Goal: Information Seeking & Learning: Learn about a topic

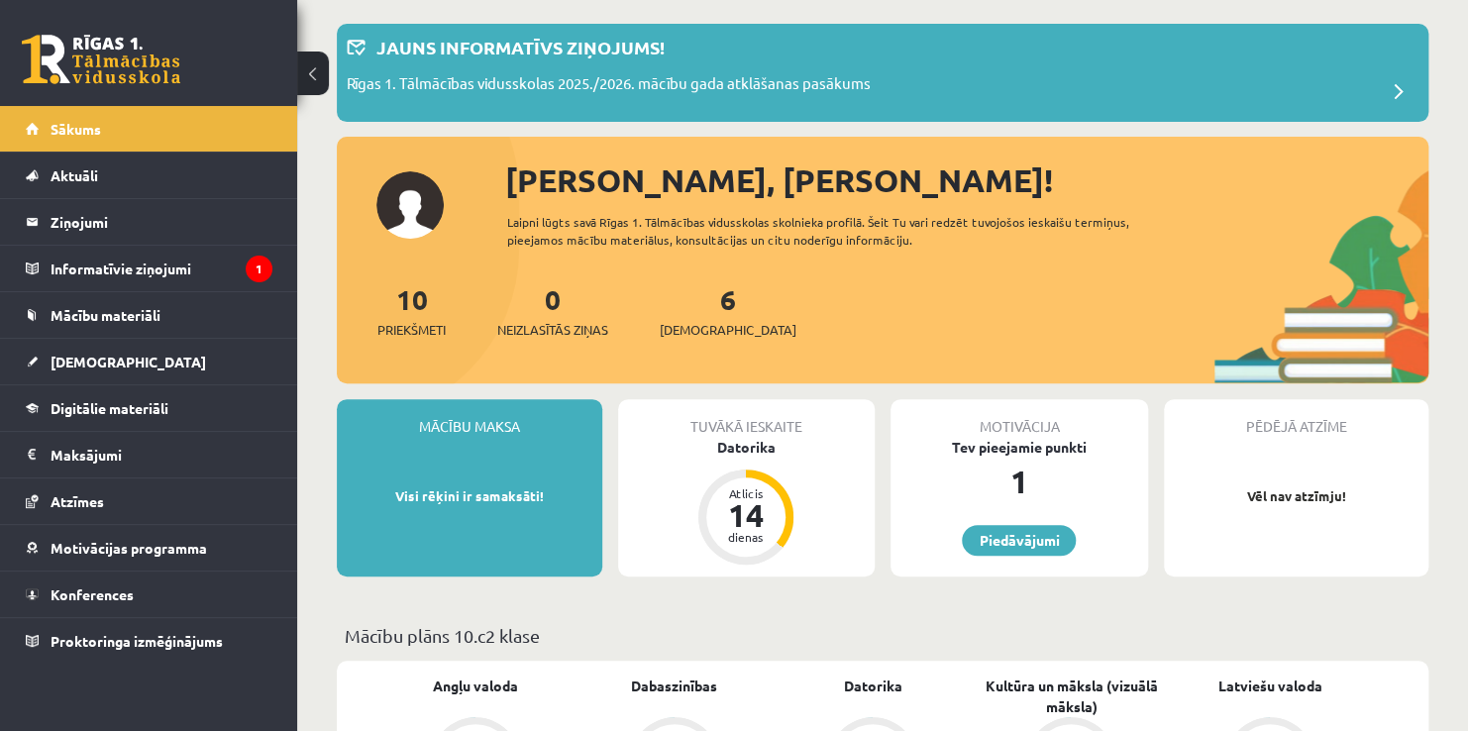
scroll to position [58, 0]
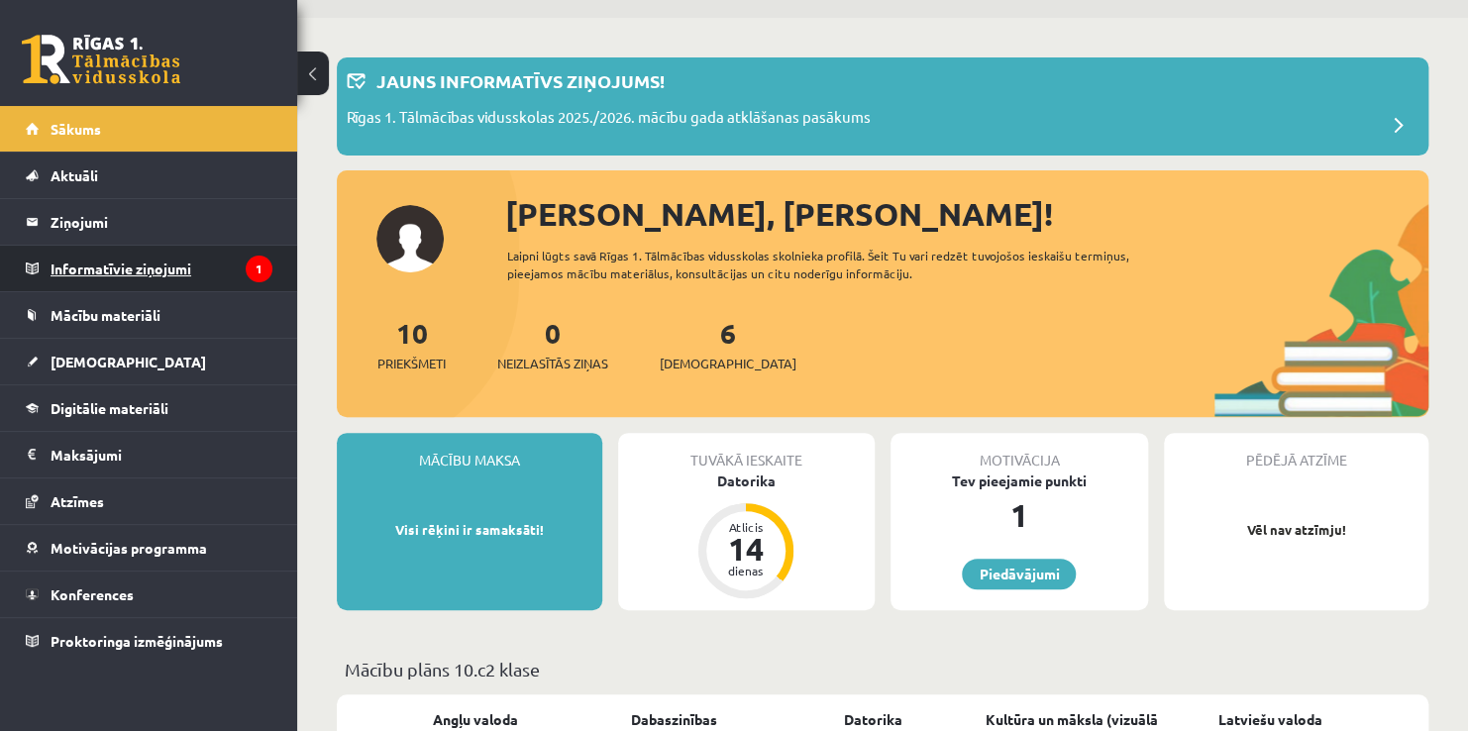
click at [44, 277] on link "Informatīvie ziņojumi 1" at bounding box center [149, 269] width 247 height 46
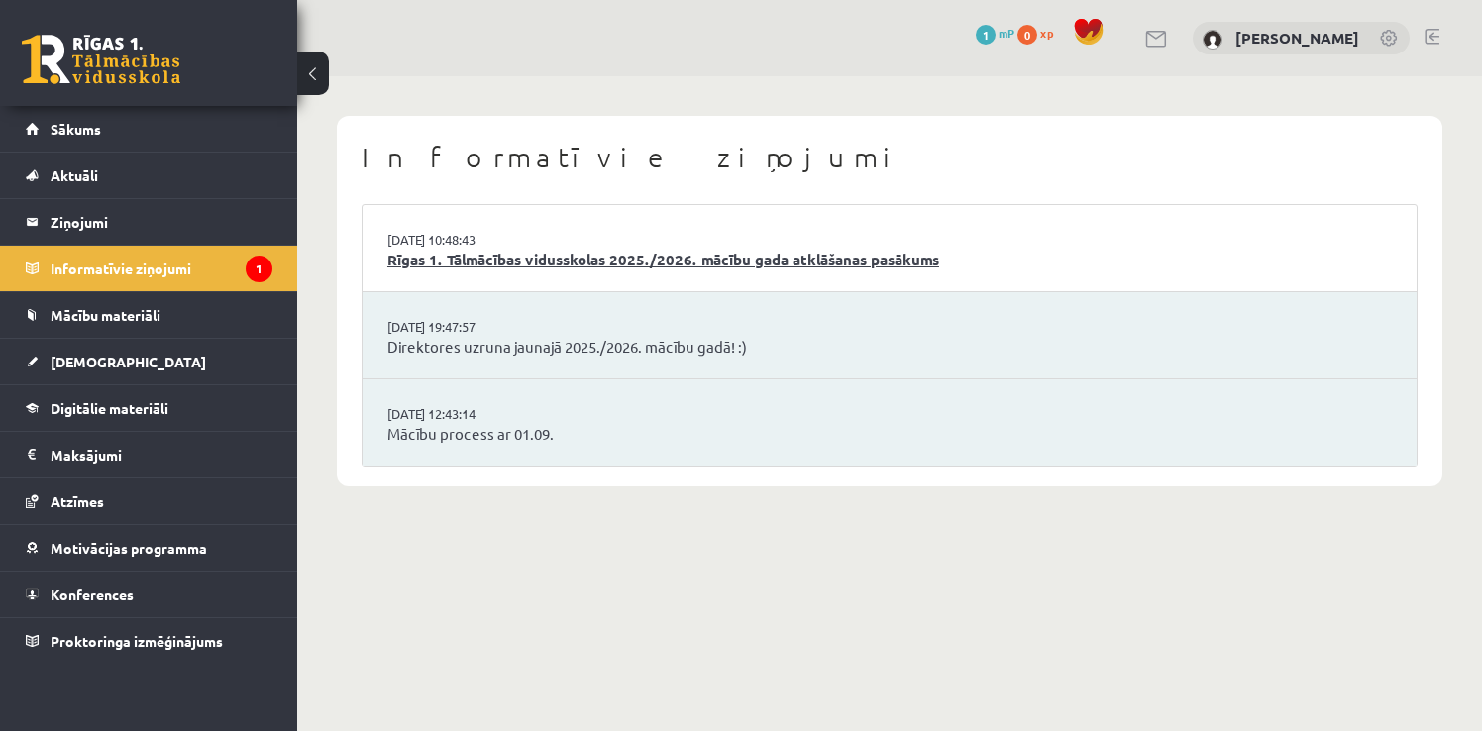
click at [481, 258] on link "Rīgas 1. Tālmācības vidusskolas 2025./2026. mācību gada atklāšanas pasākums" at bounding box center [889, 260] width 1005 height 23
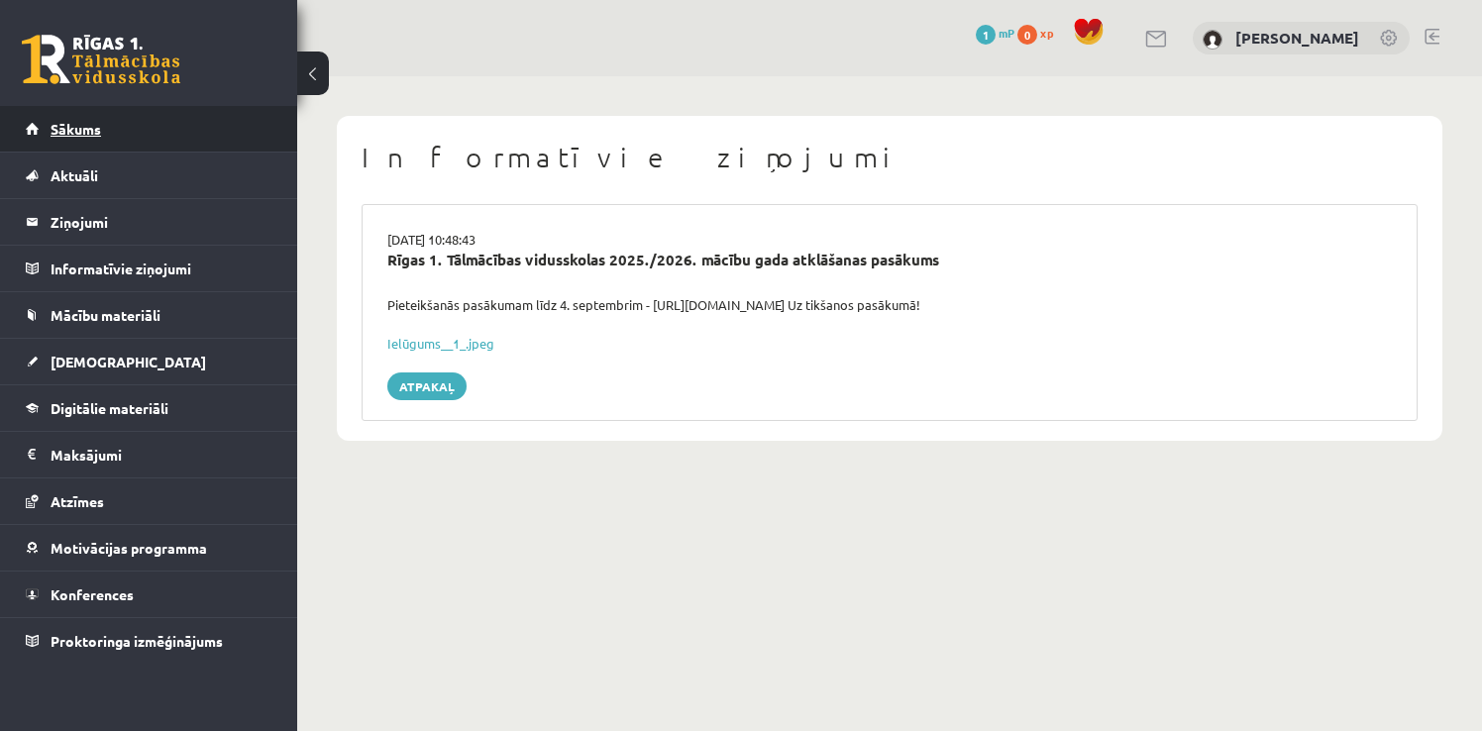
click at [106, 141] on link "Sākums" at bounding box center [149, 129] width 247 height 46
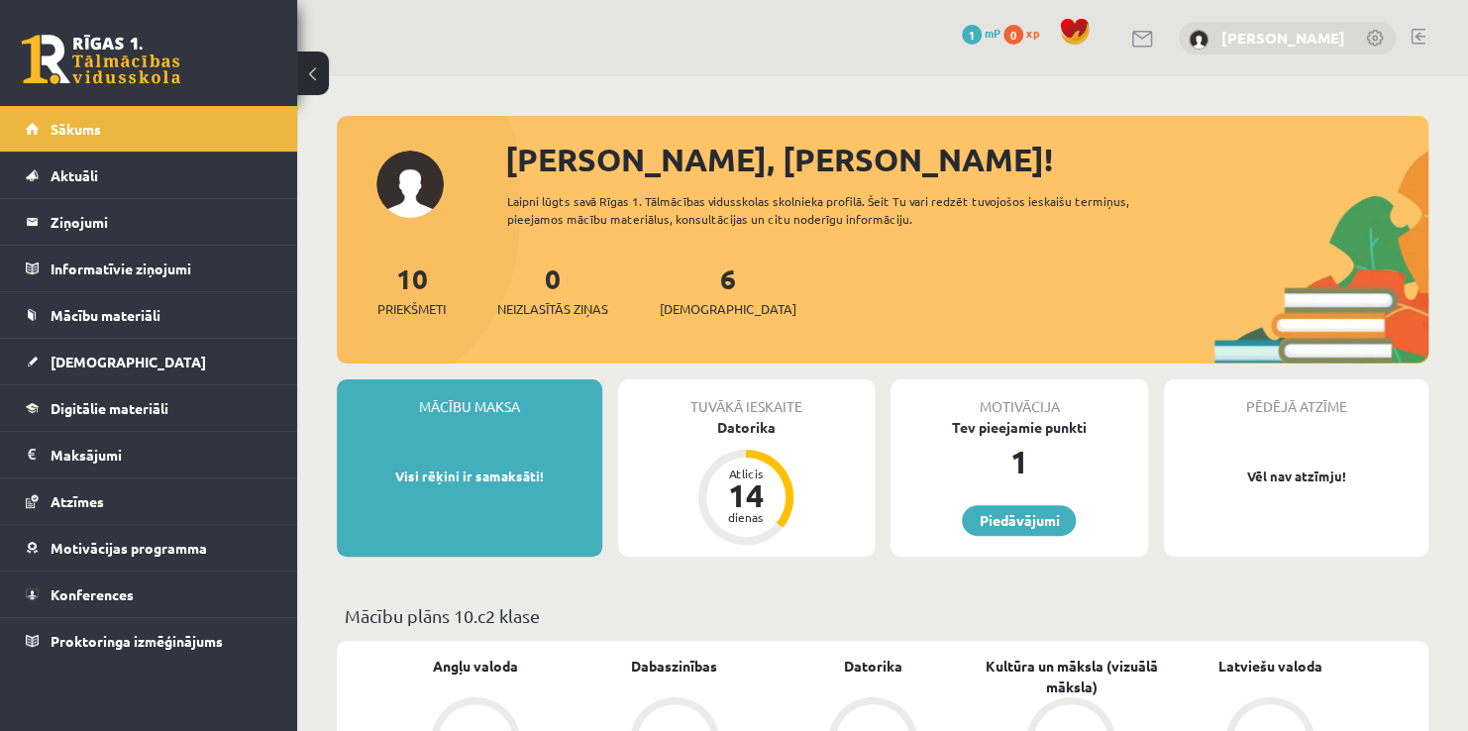
click at [1265, 37] on link "[PERSON_NAME]" at bounding box center [1284, 38] width 124 height 20
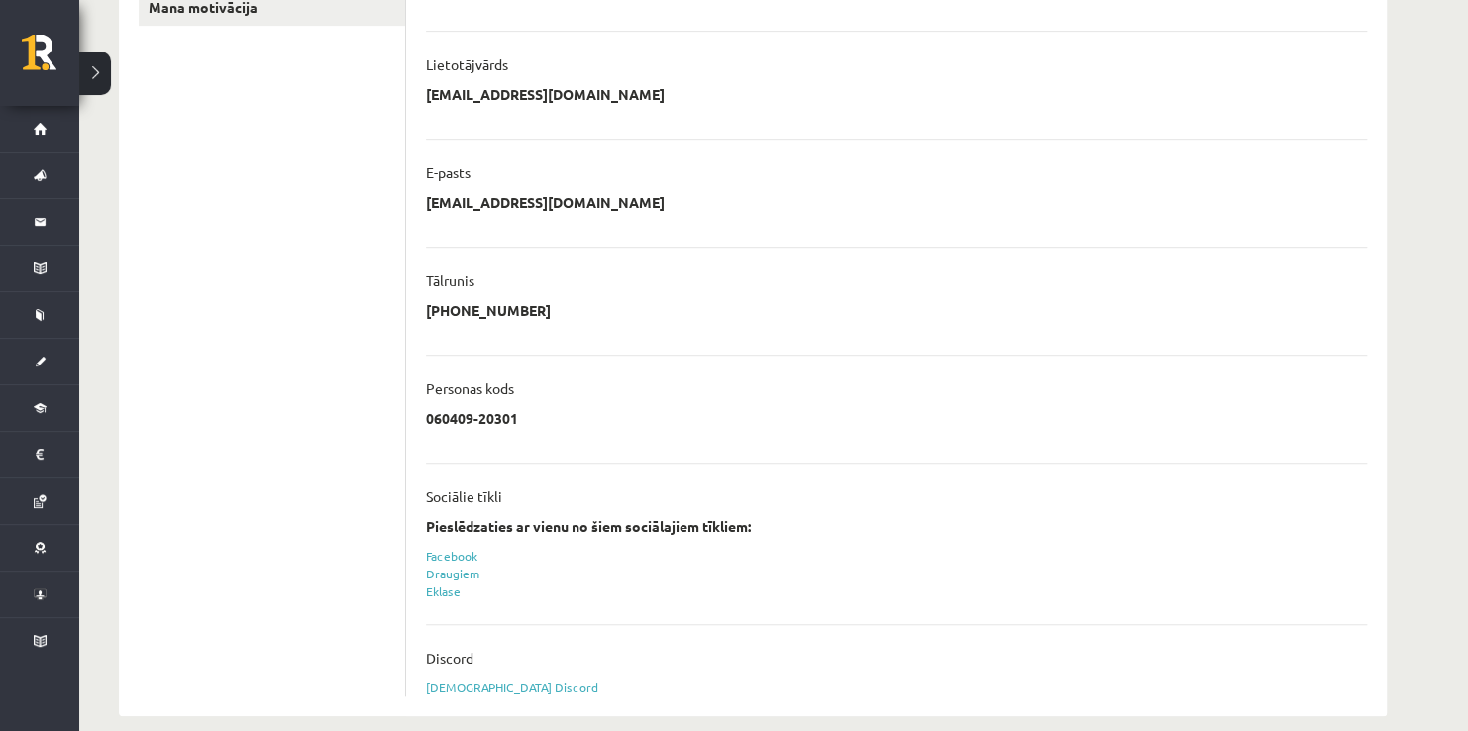
scroll to position [463, 0]
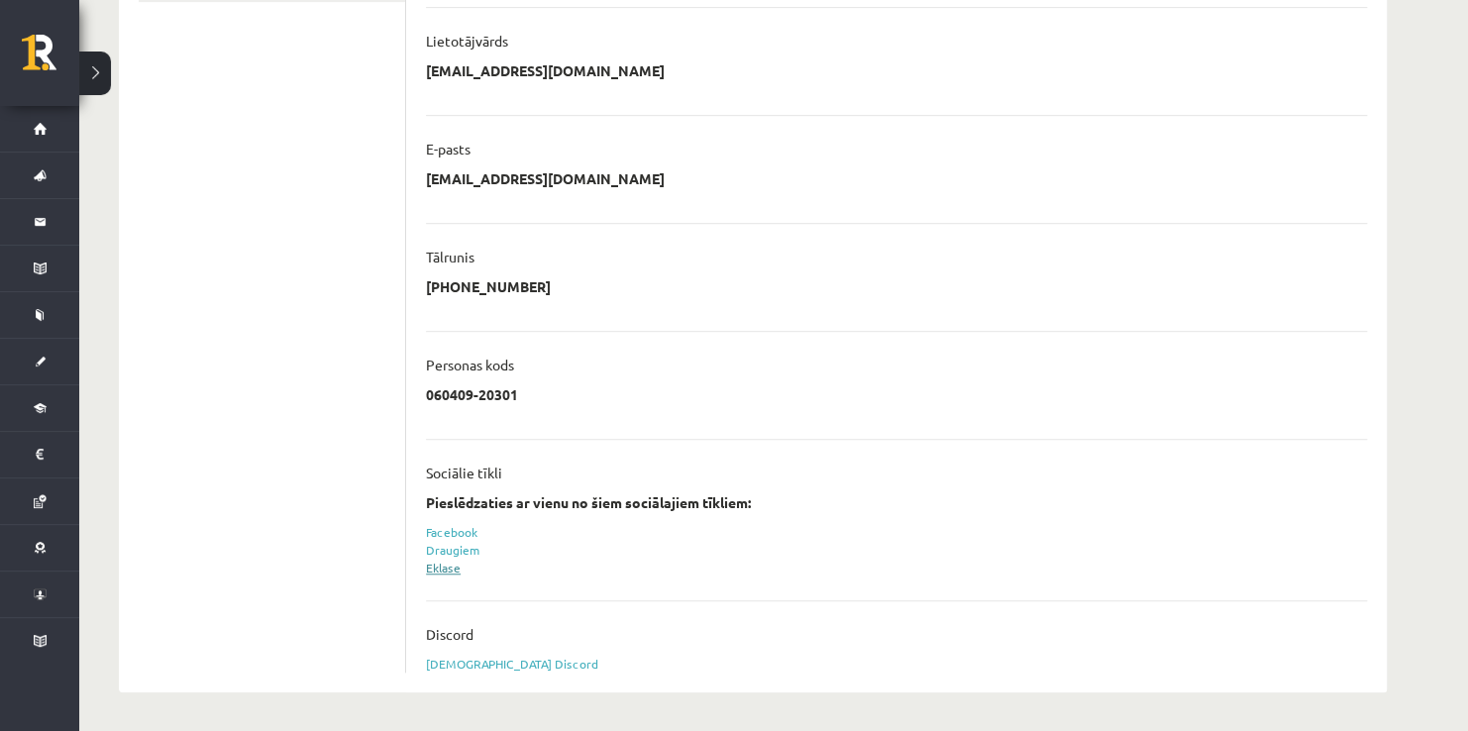
click at [439, 564] on link "Eklase" at bounding box center [443, 568] width 35 height 16
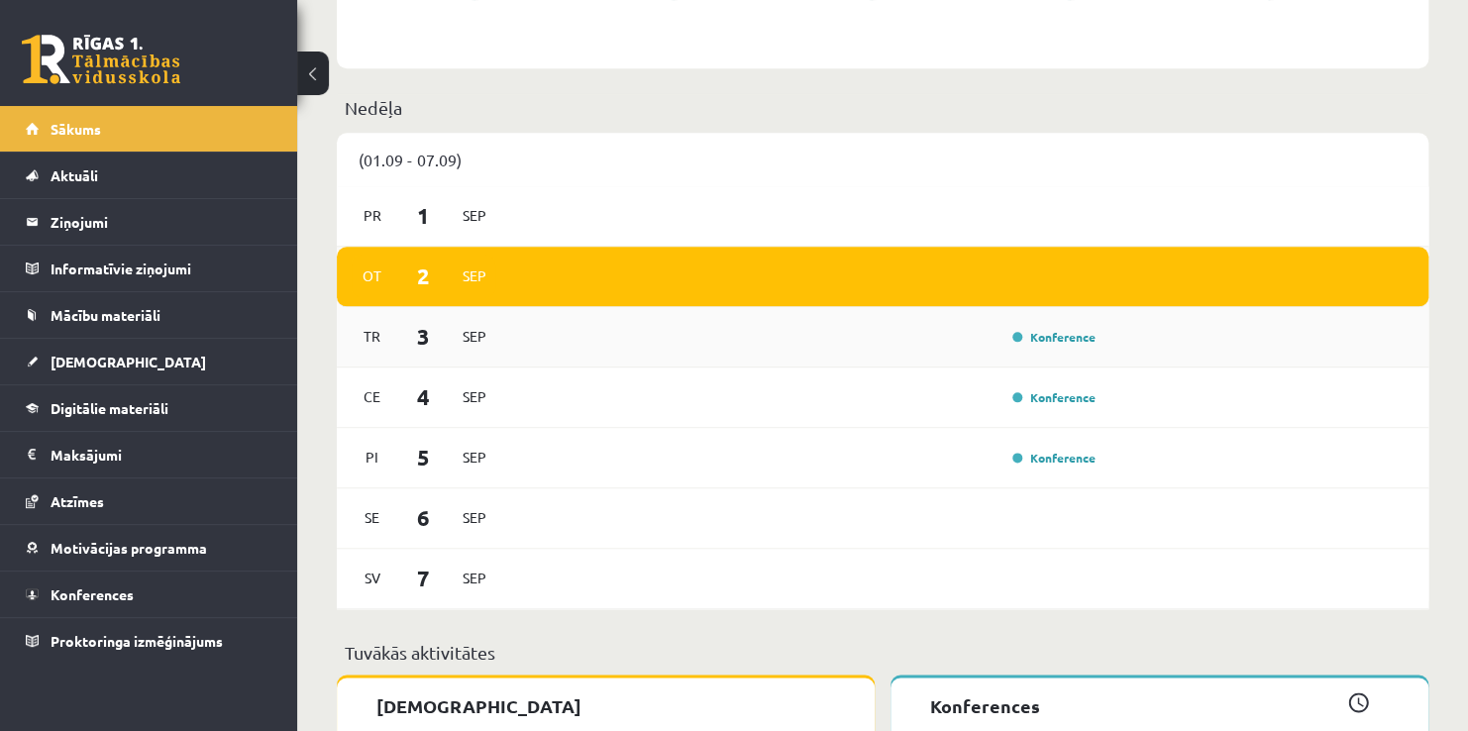
scroll to position [991, 0]
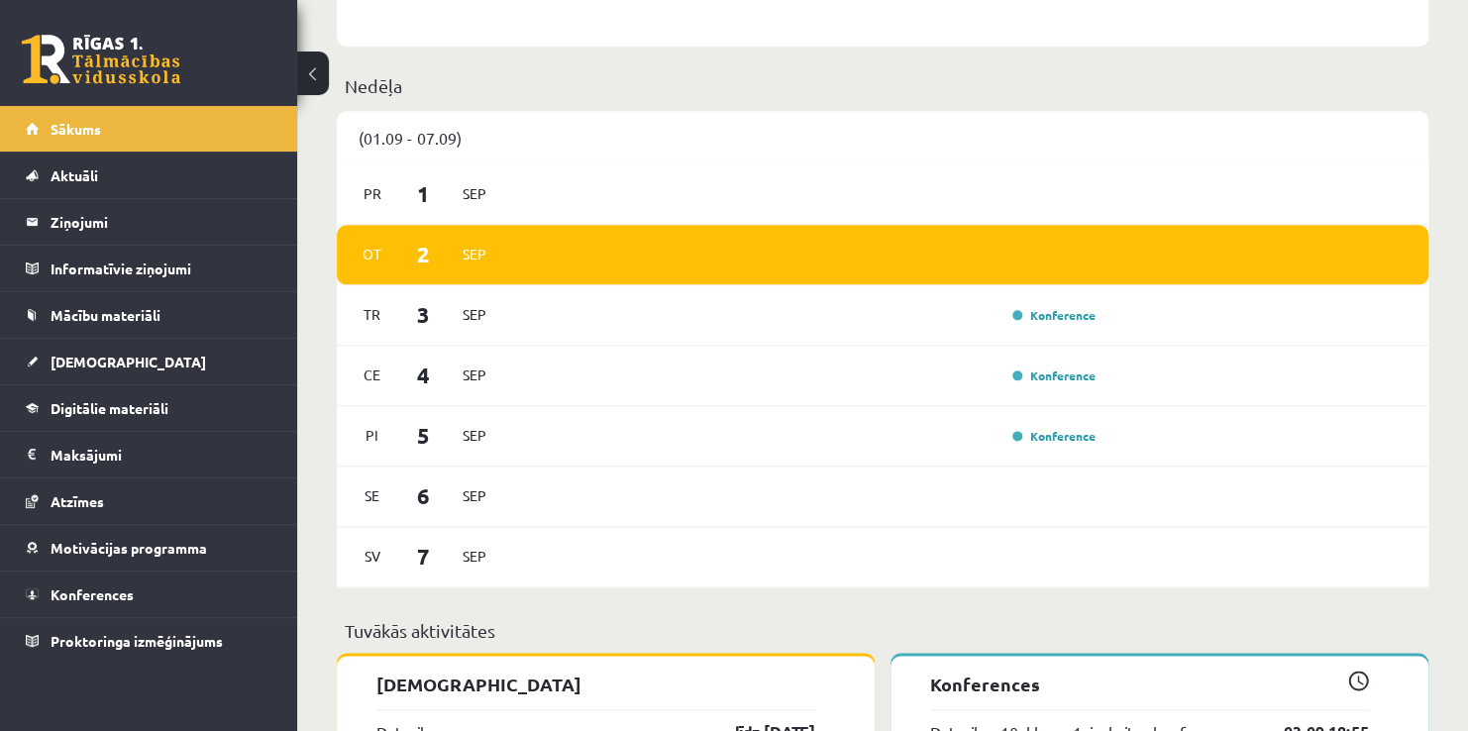
click at [443, 246] on span "2" at bounding box center [423, 254] width 61 height 33
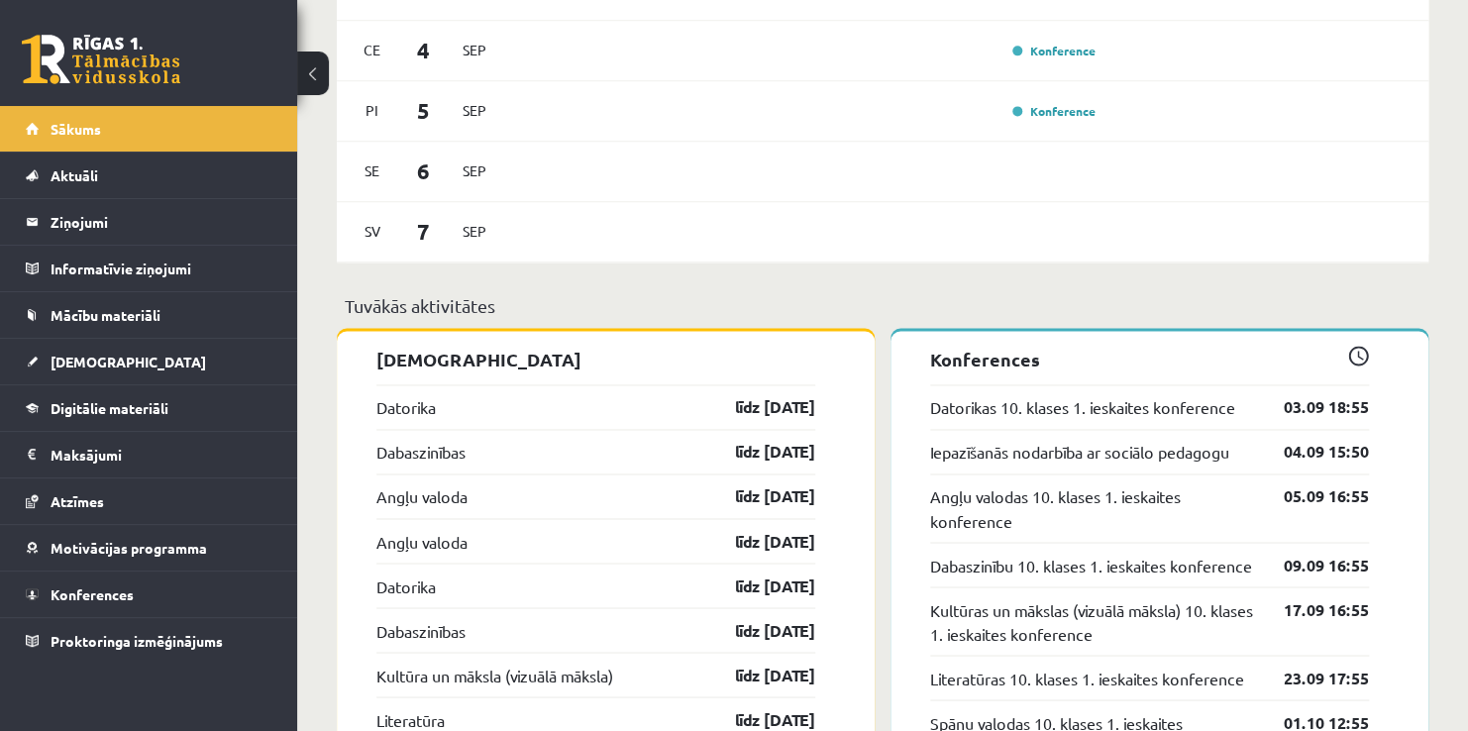
scroll to position [1387, 0]
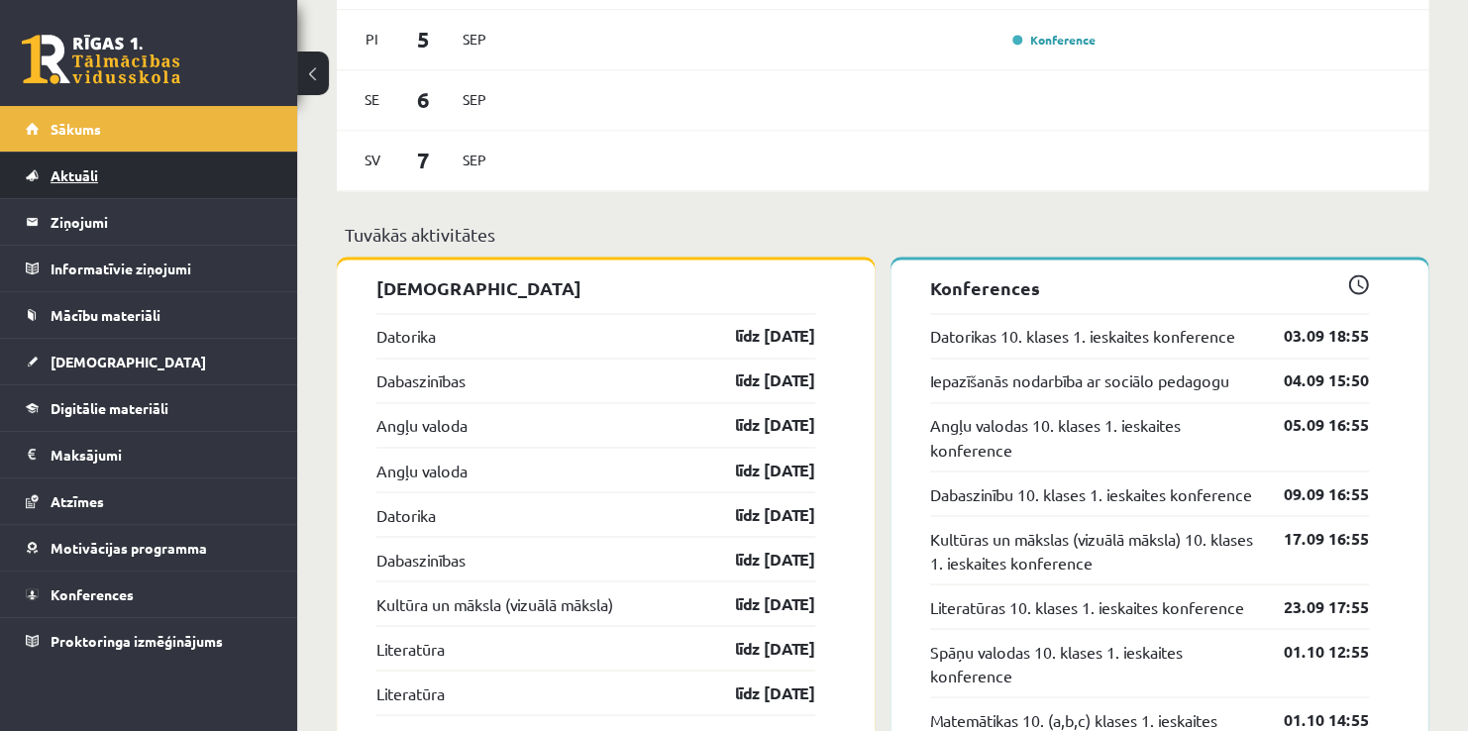
click at [82, 160] on link "Aktuāli" at bounding box center [149, 176] width 247 height 46
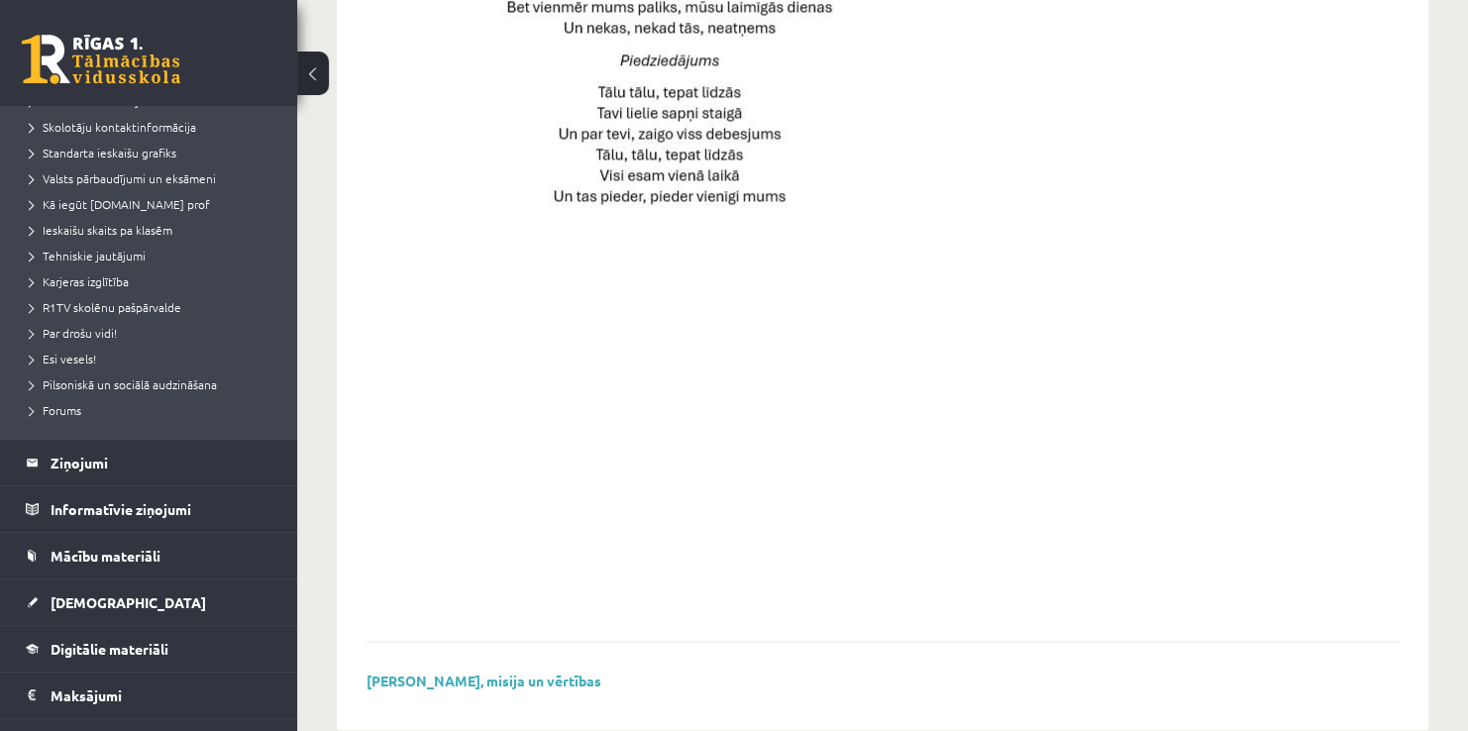
scroll to position [297, 0]
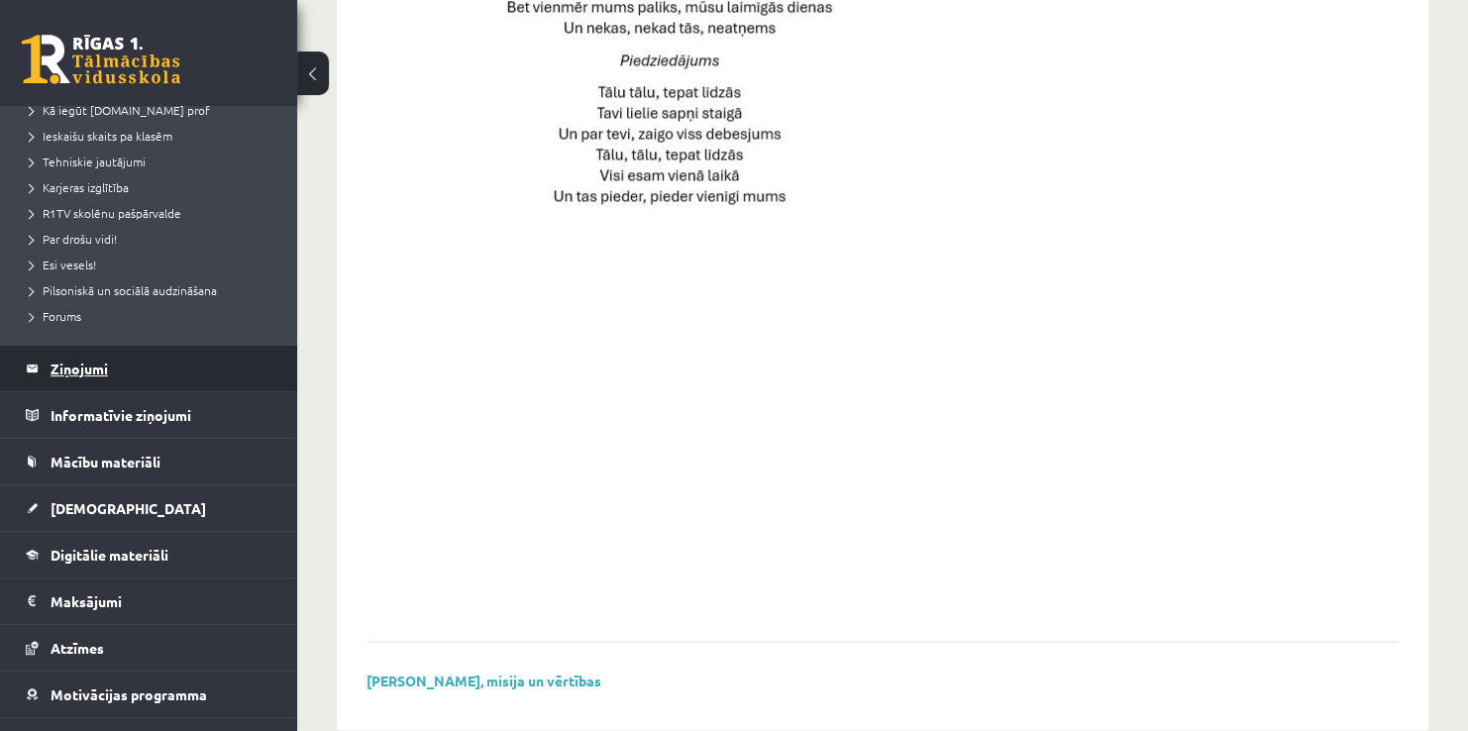
click at [126, 368] on legend "Ziņojumi 0" at bounding box center [162, 369] width 222 height 46
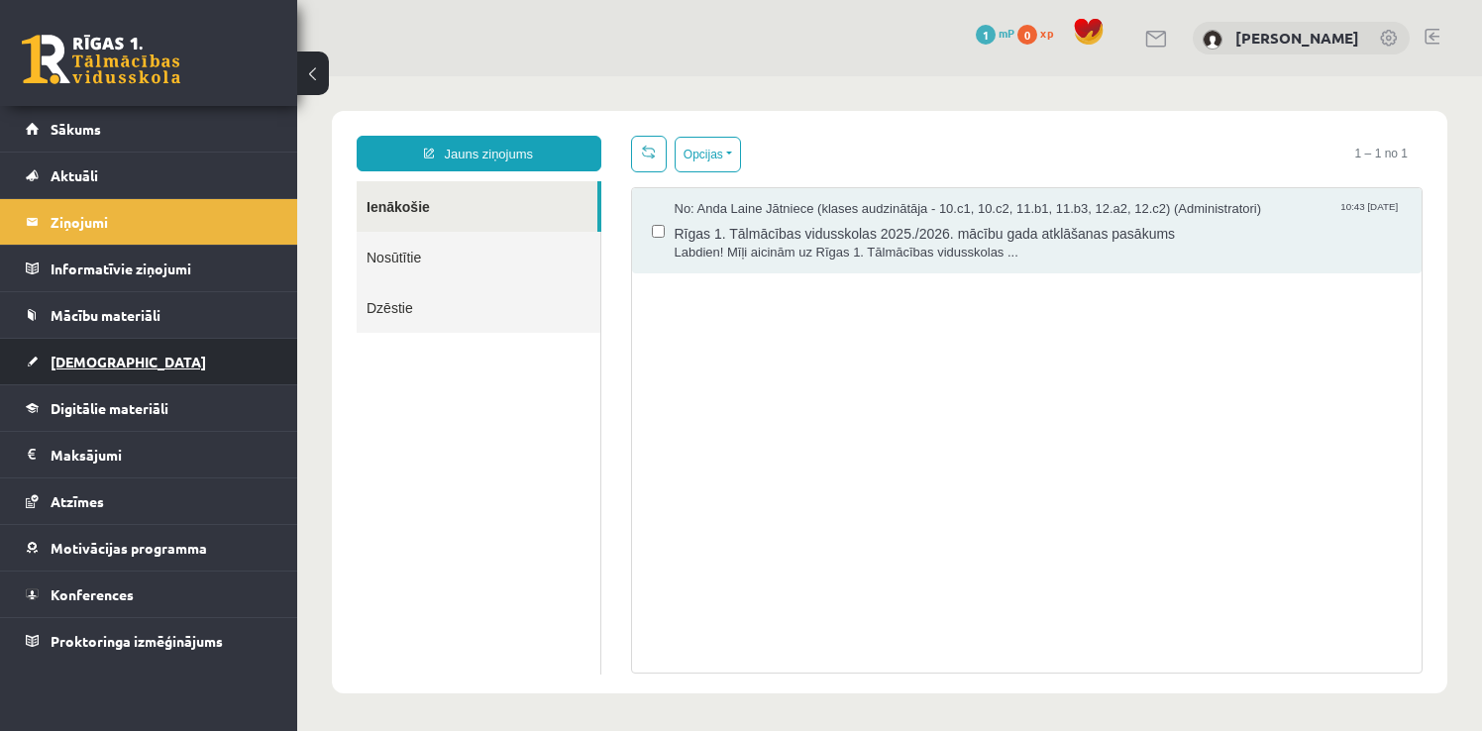
click at [125, 373] on link "[DEMOGRAPHIC_DATA]" at bounding box center [149, 362] width 247 height 46
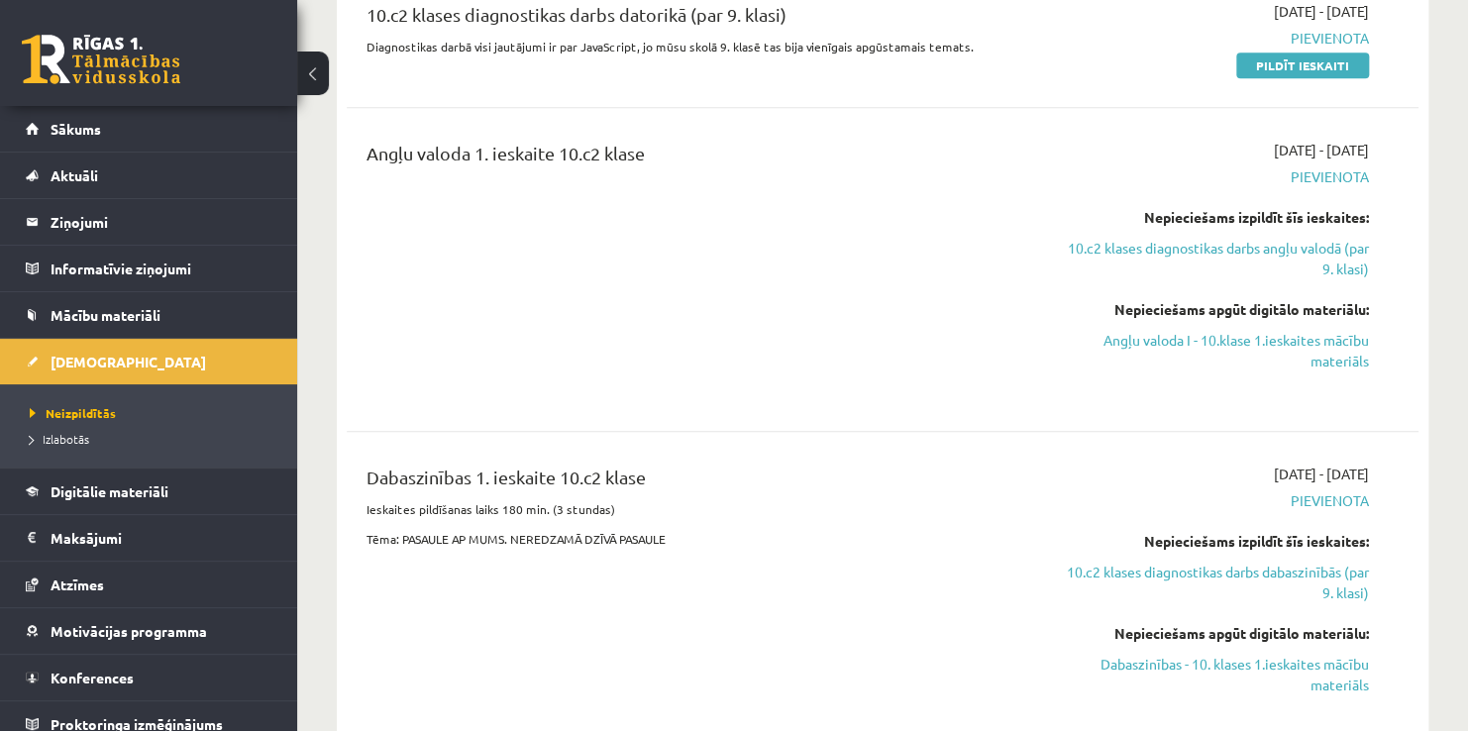
scroll to position [594, 0]
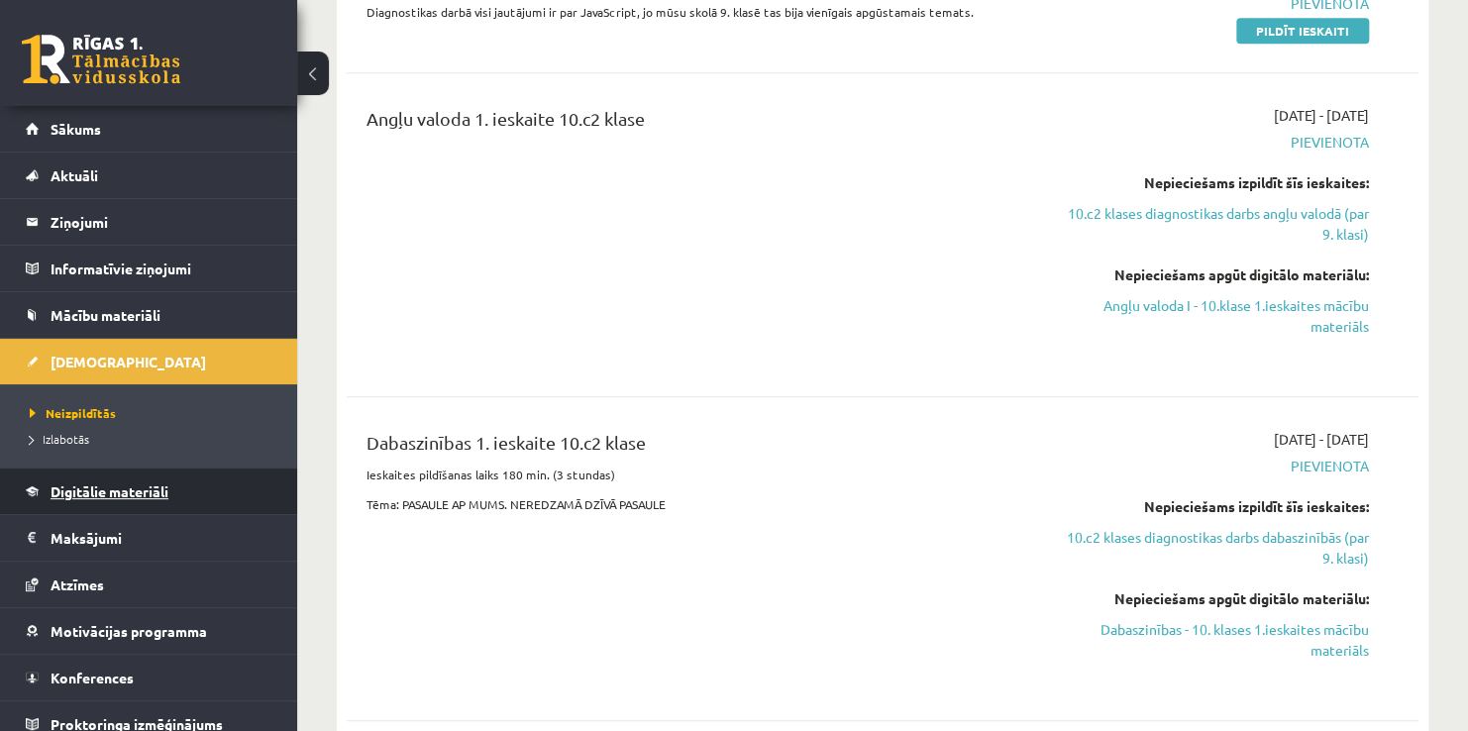
click at [82, 498] on link "Digitālie materiāli" at bounding box center [149, 492] width 247 height 46
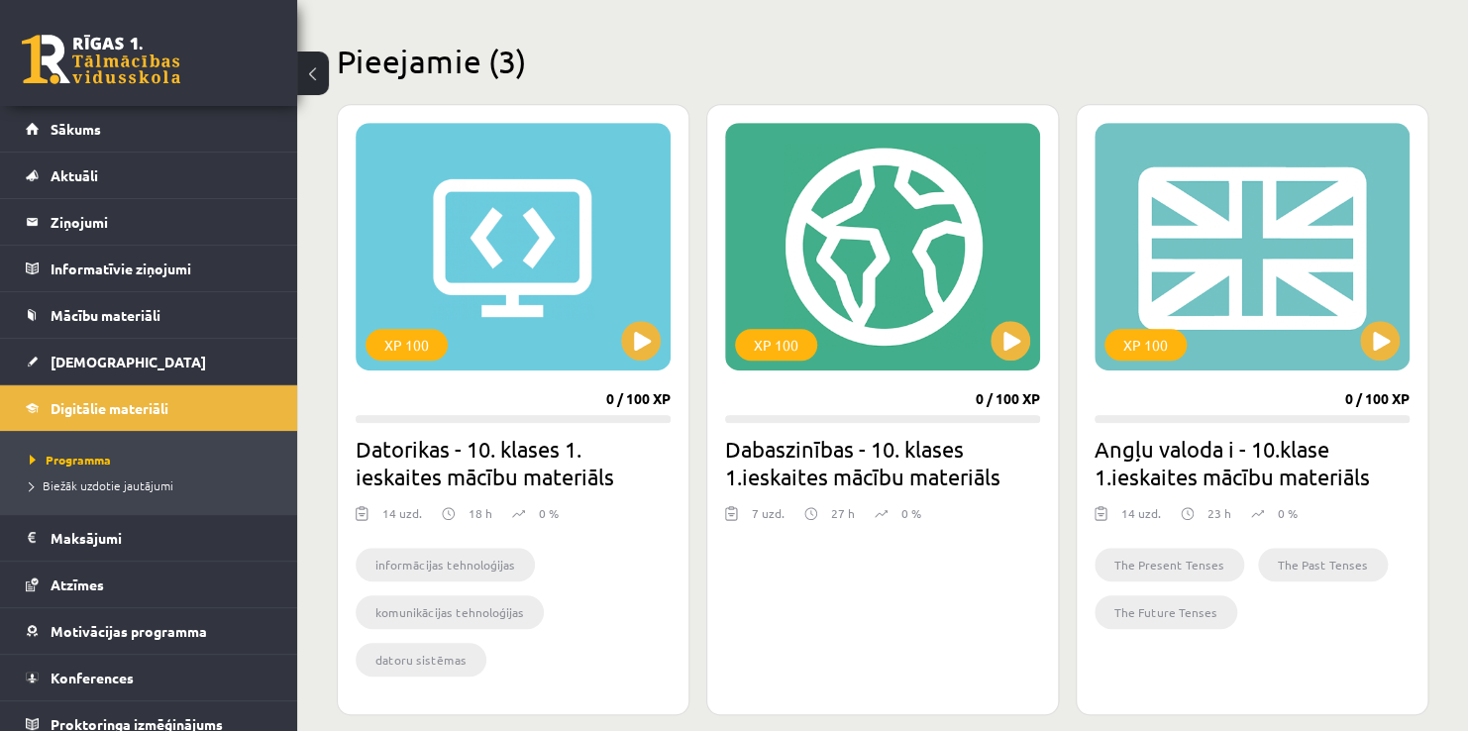
scroll to position [495, 0]
